Goal: Task Accomplishment & Management: Use online tool/utility

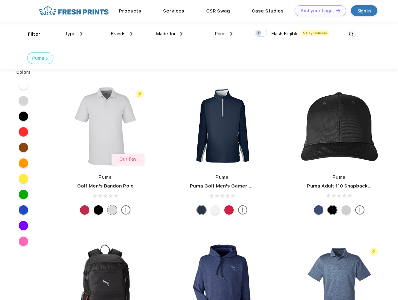
click at [318, 11] on link "Add your Logo Design Tool" at bounding box center [320, 10] width 52 height 11
click at [0, 0] on div "Design Tool" at bounding box center [0, 0] width 0 height 0
click at [335, 10] on link "Add your Logo Design Tool" at bounding box center [320, 10] width 52 height 11
click at [30, 34] on div "Filter" at bounding box center [34, 34] width 13 height 7
click at [74, 34] on span "Type" at bounding box center [70, 34] width 11 height 6
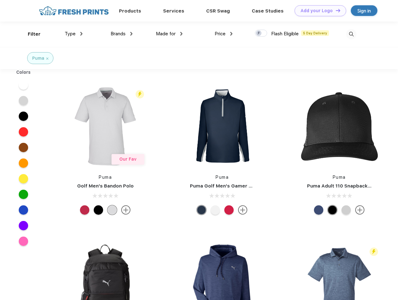
click at [121, 34] on span "Brands" at bounding box center [118, 34] width 15 height 6
click at [169, 34] on span "Made for" at bounding box center [166, 34] width 20 height 6
click at [224, 34] on span "Price" at bounding box center [220, 34] width 11 height 6
click at [261, 33] on div at bounding box center [261, 33] width 12 height 7
click at [259, 33] on input "checkbox" at bounding box center [257, 31] width 4 height 4
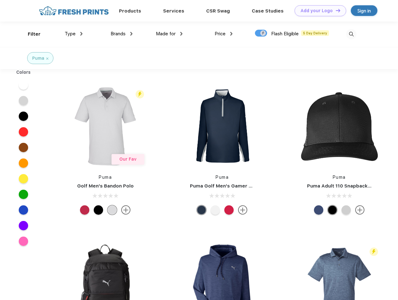
click at [351, 34] on img at bounding box center [351, 34] width 10 height 10
